Goal: Information Seeking & Learning: Learn about a topic

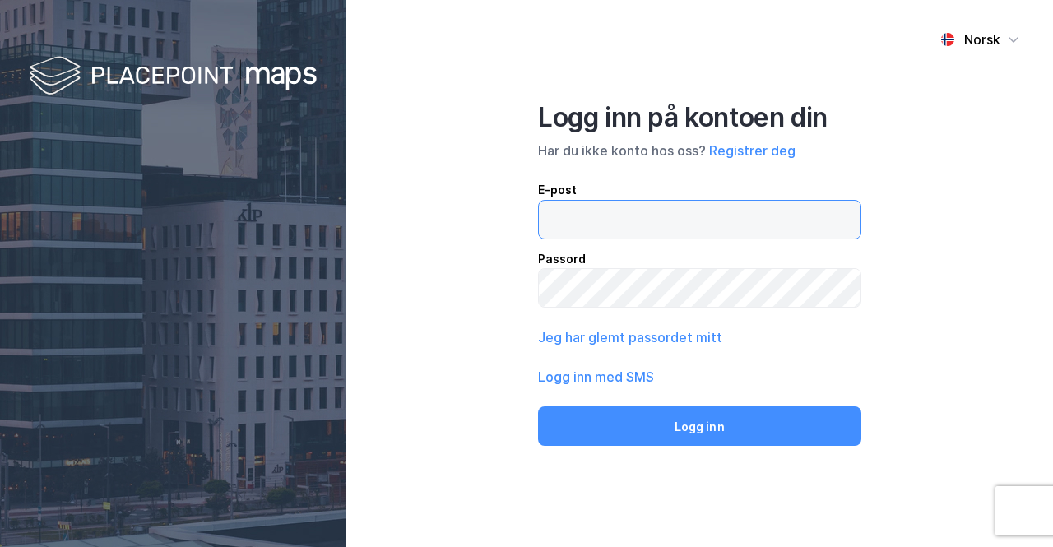
click at [607, 215] on input "email" at bounding box center [700, 220] width 322 height 38
type input "egil@bovg.no"
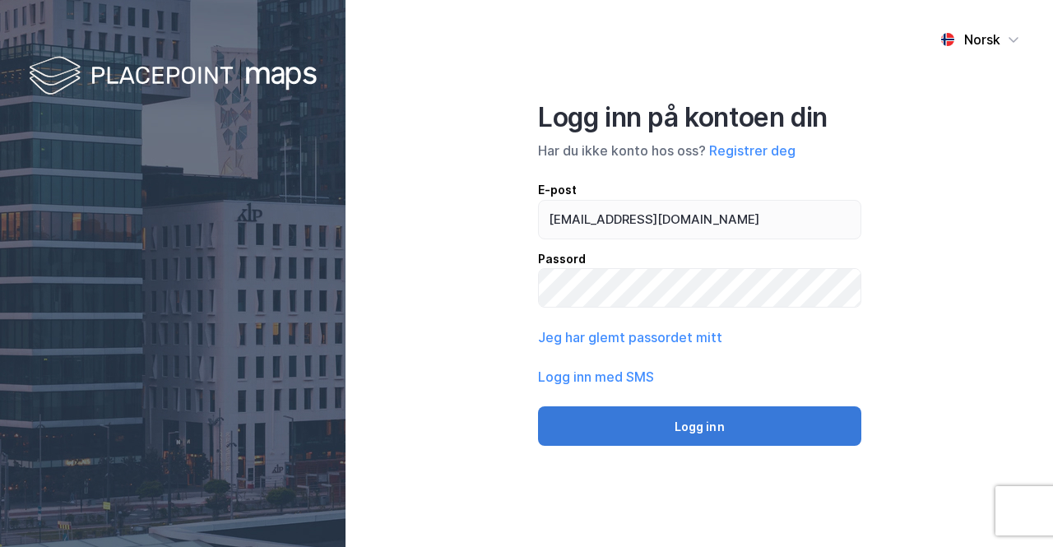
click at [670, 422] on button "Logg inn" at bounding box center [699, 425] width 323 height 39
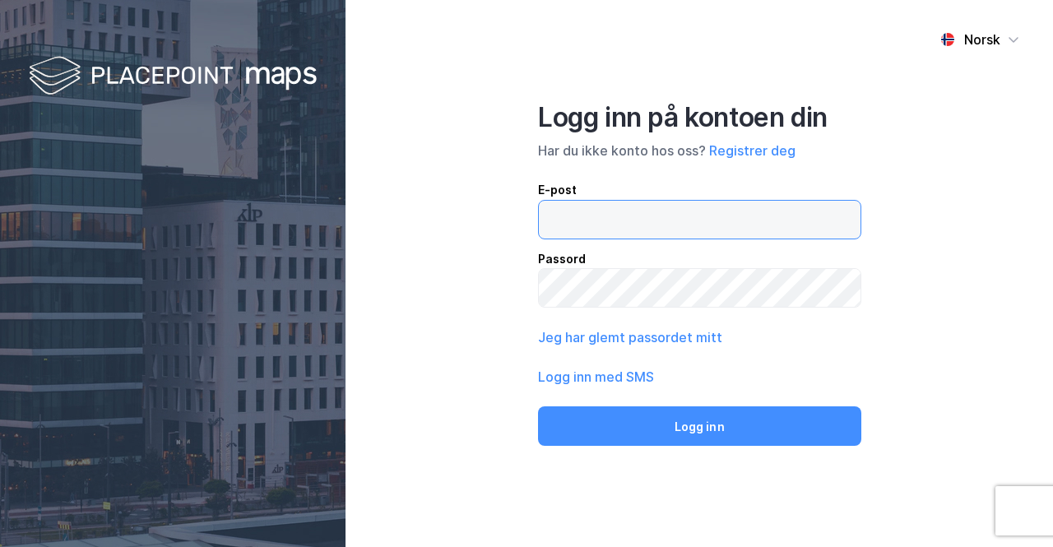
click at [579, 217] on input "email" at bounding box center [700, 220] width 322 height 38
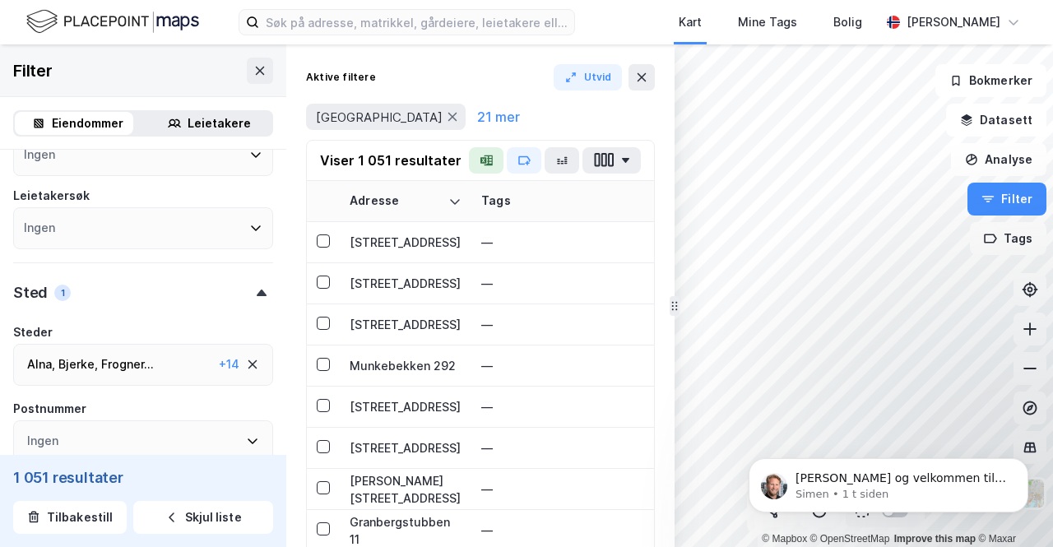
scroll to position [187, 0]
click at [75, 289] on div "Sted 1" at bounding box center [143, 284] width 260 height 47
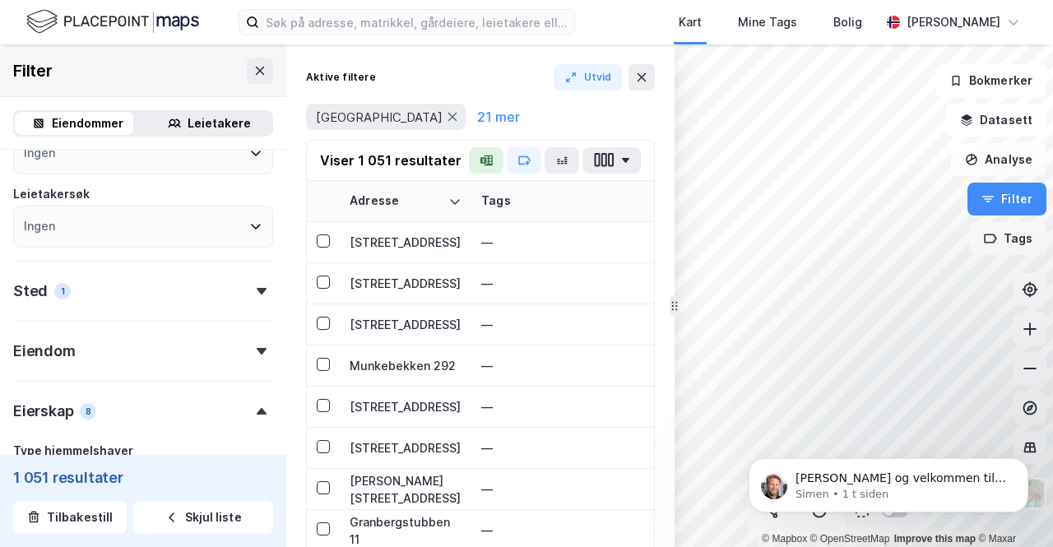
click at [257, 291] on icon at bounding box center [262, 291] width 10 height 7
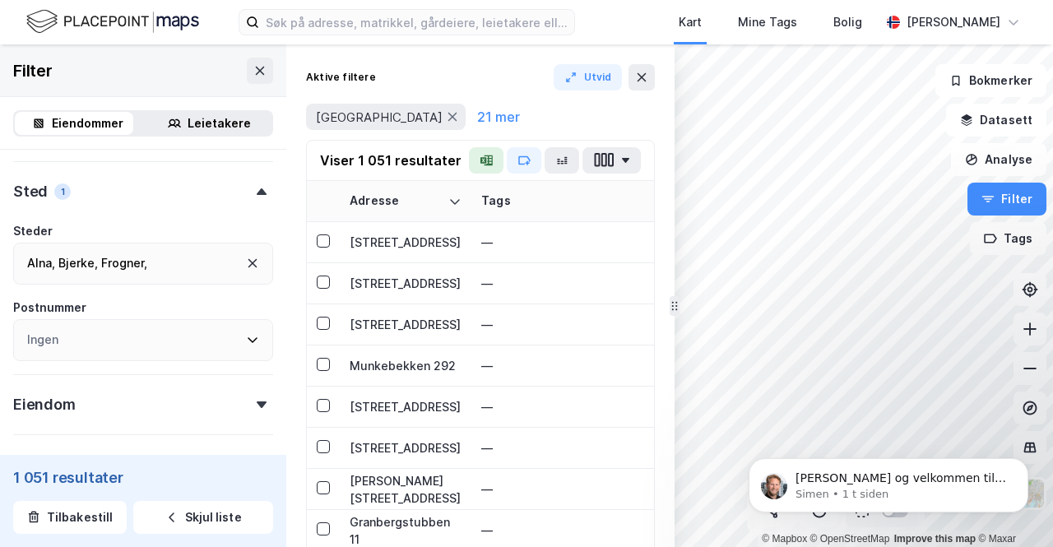
scroll to position [286, 0]
click at [248, 266] on icon at bounding box center [252, 264] width 9 height 9
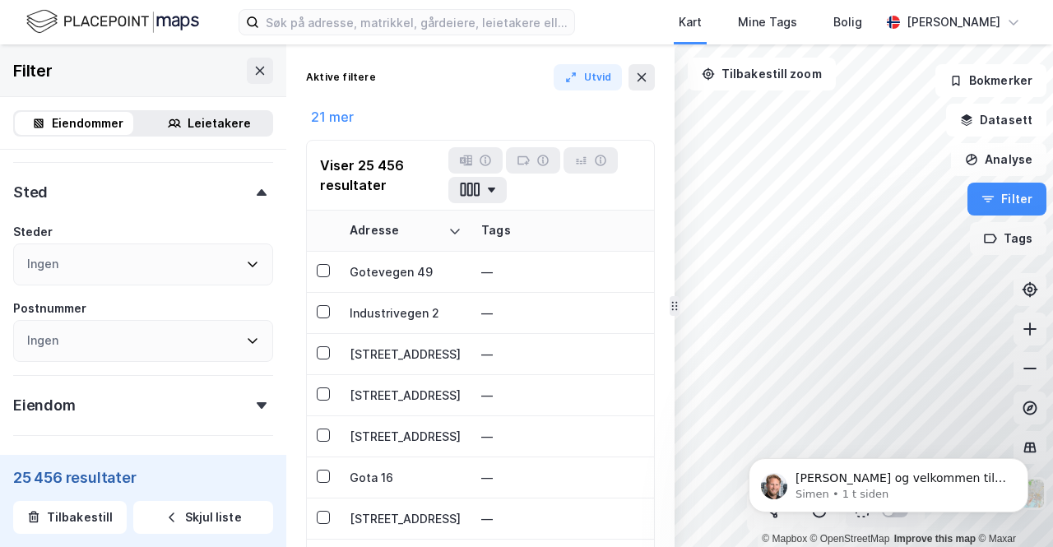
click at [100, 262] on div "Ingen" at bounding box center [143, 264] width 260 height 42
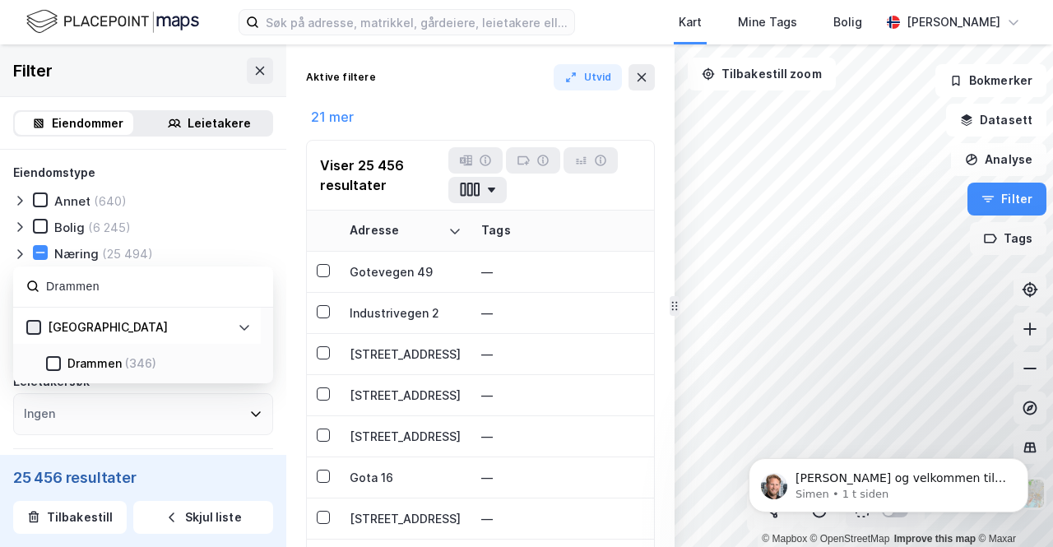
type input "Drammen"
click at [35, 327] on icon at bounding box center [34, 327] width 9 height 6
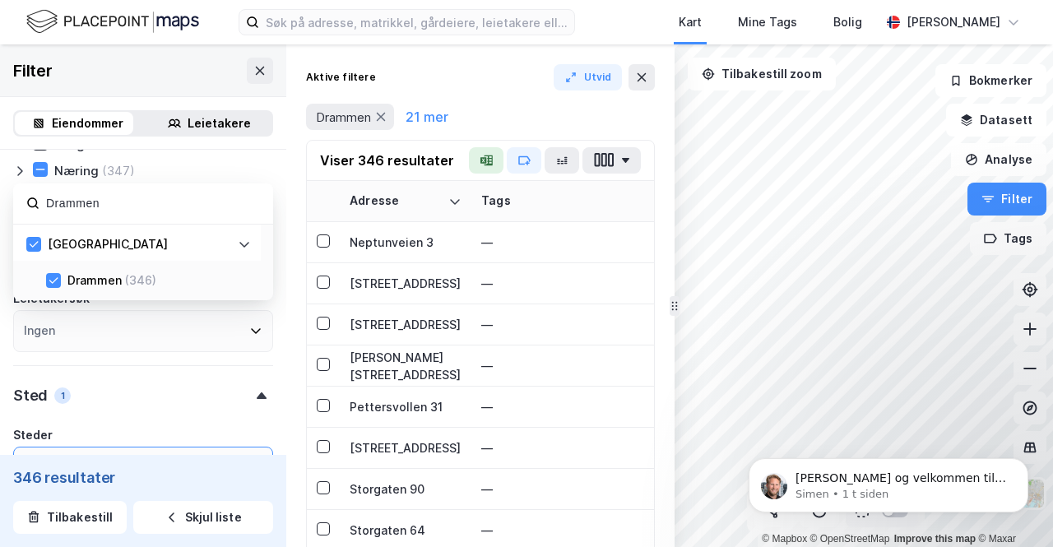
scroll to position [82, 0]
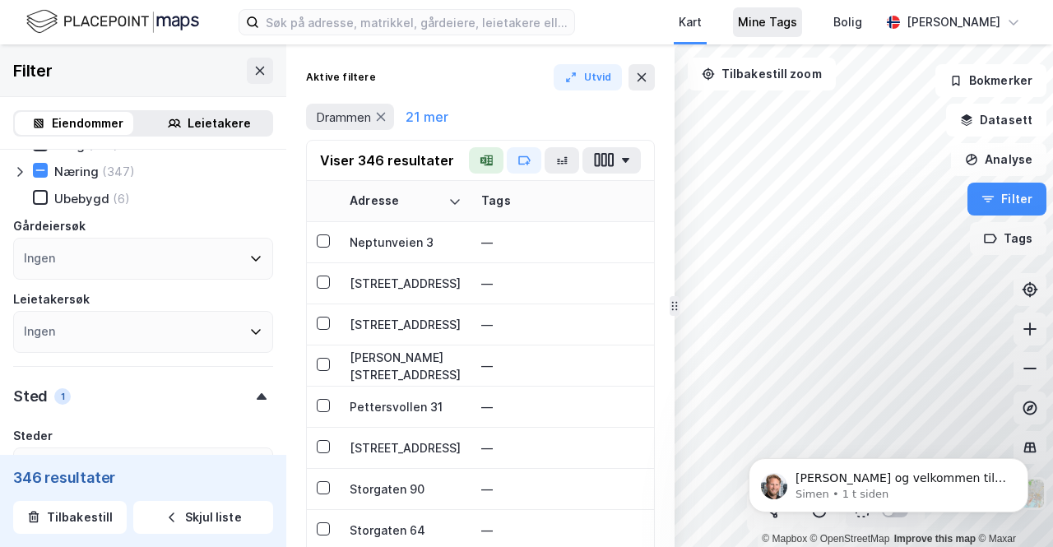
click at [778, 28] on div "Mine Tags" at bounding box center [767, 22] width 59 height 20
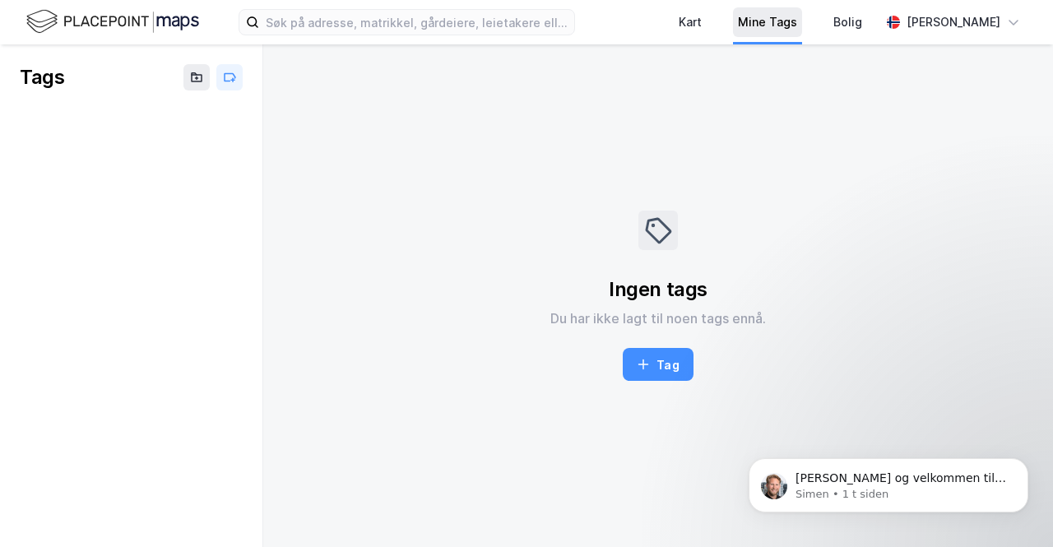
click at [778, 28] on div "Mine Tags" at bounding box center [767, 22] width 59 height 20
click at [701, 26] on div "Kart" at bounding box center [689, 22] width 23 height 20
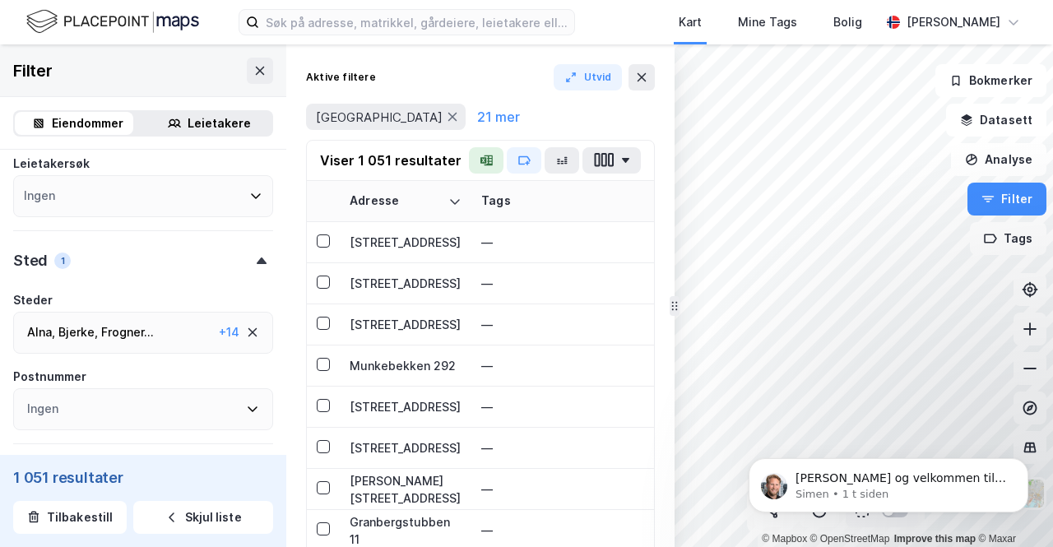
scroll to position [229, 0]
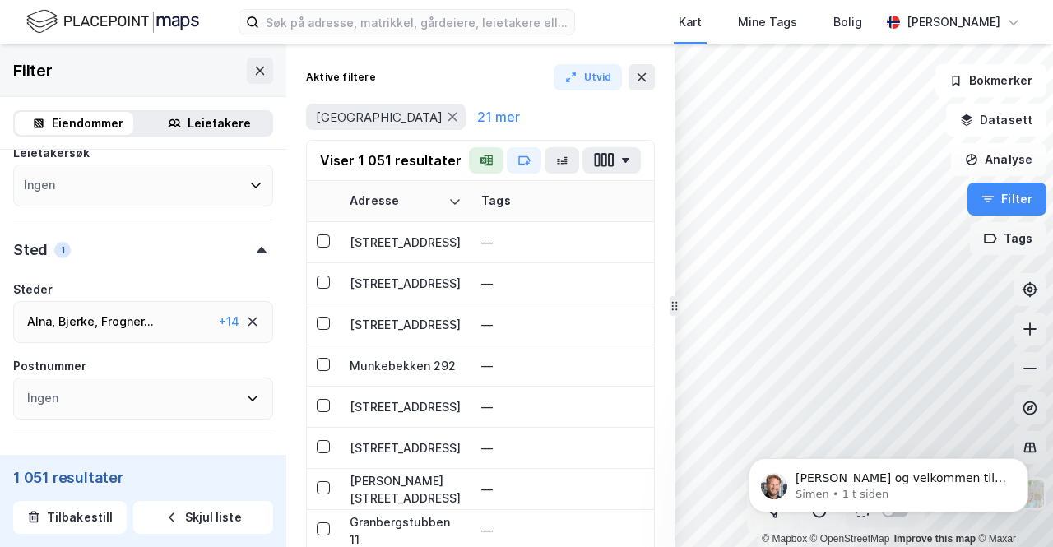
click at [246, 322] on icon at bounding box center [252, 321] width 13 height 13
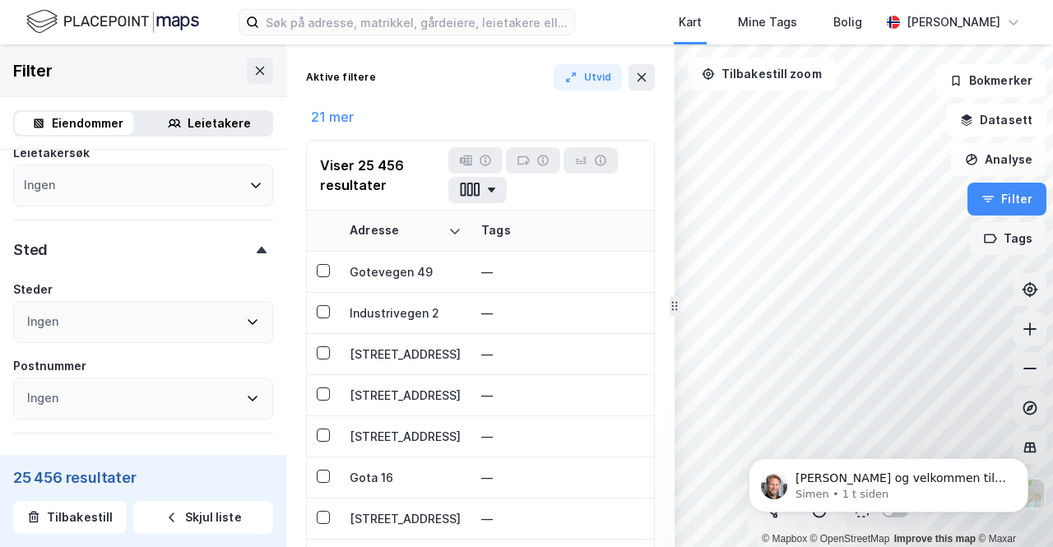
click at [114, 326] on div "Ingen" at bounding box center [143, 322] width 260 height 42
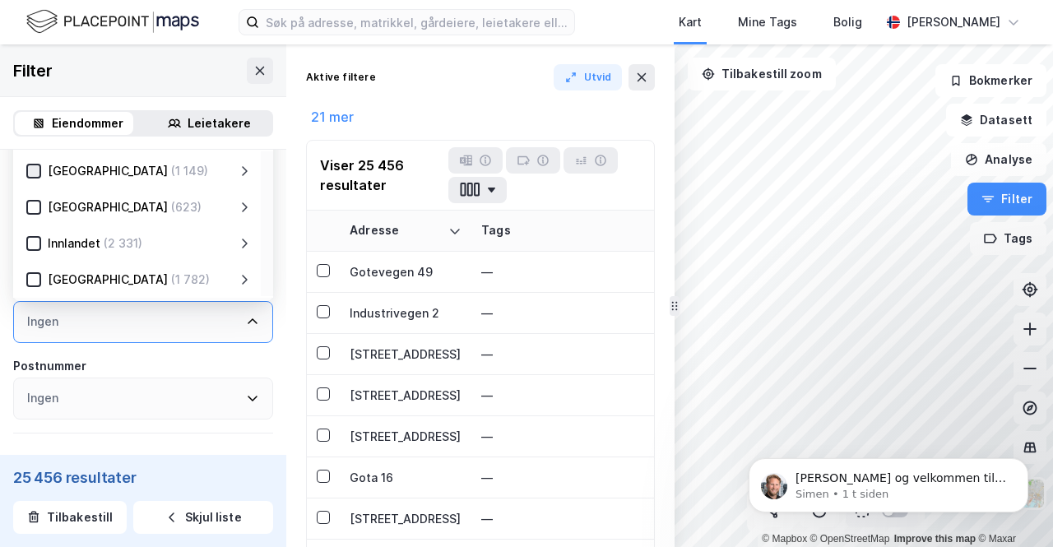
click at [38, 170] on icon at bounding box center [34, 171] width 12 height 12
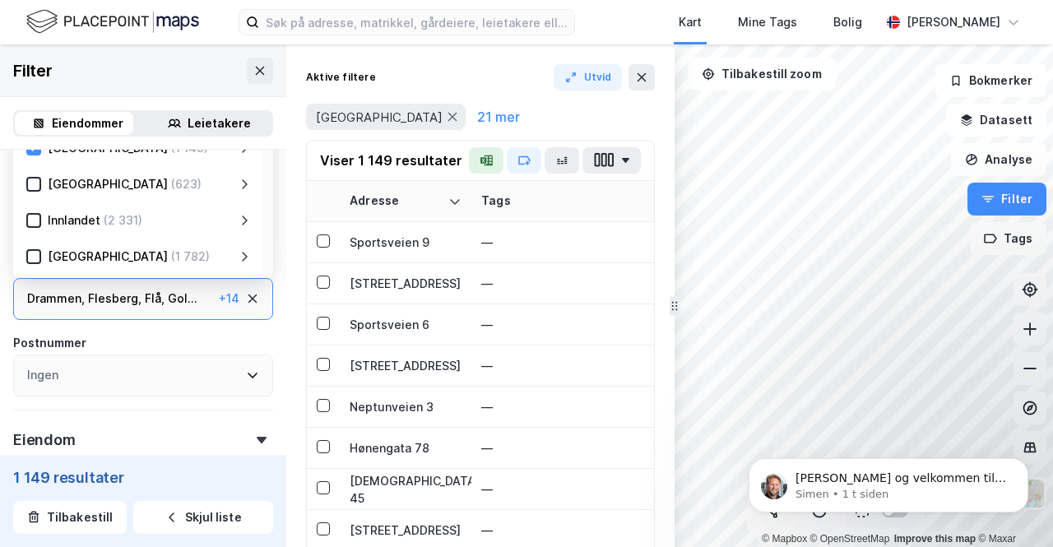
scroll to position [254, 0]
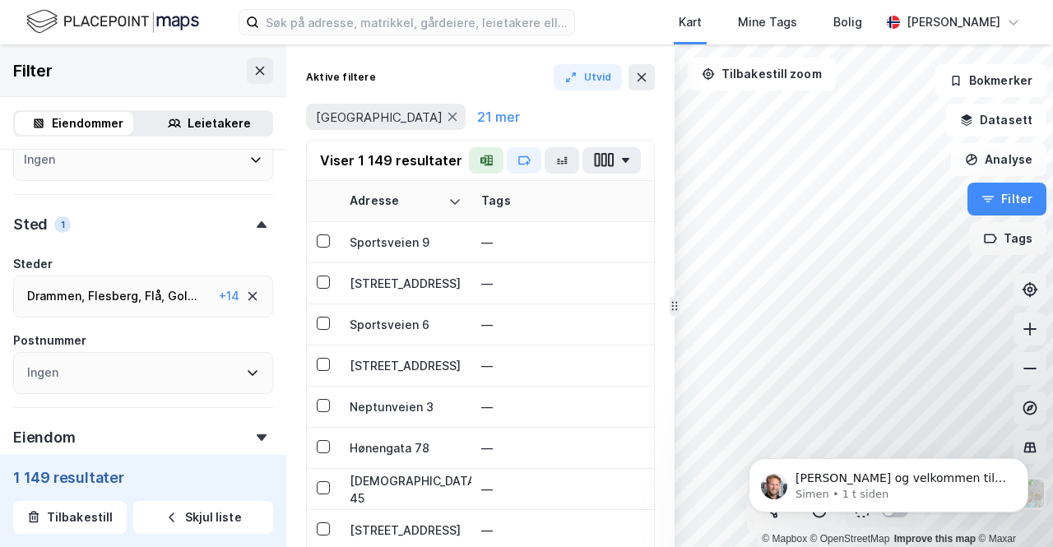
click at [133, 373] on div "Ingen" at bounding box center [143, 373] width 260 height 42
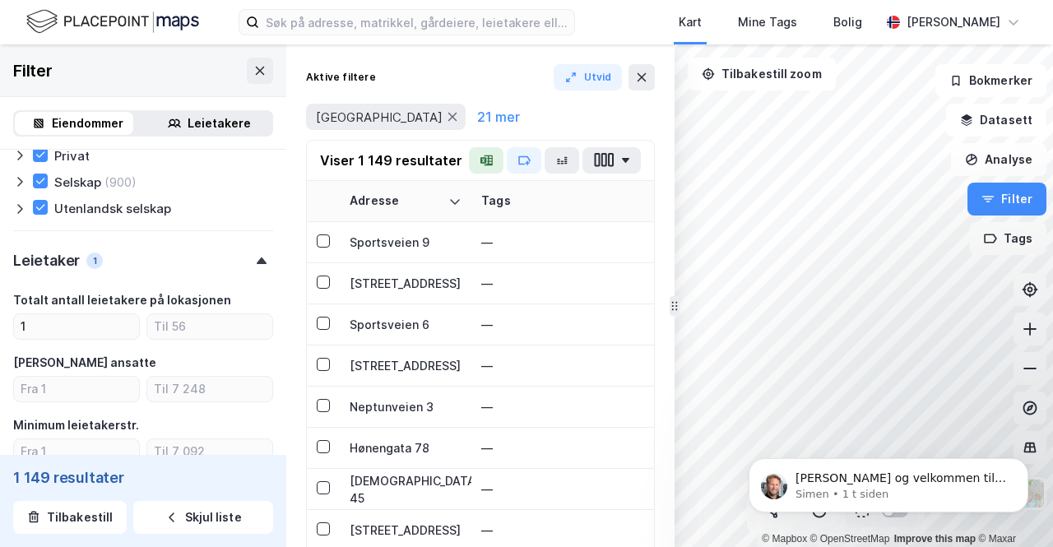
scroll to position [880, 0]
click at [646, 83] on icon at bounding box center [641, 77] width 13 height 13
